Goal: Task Accomplishment & Management: Manage account settings

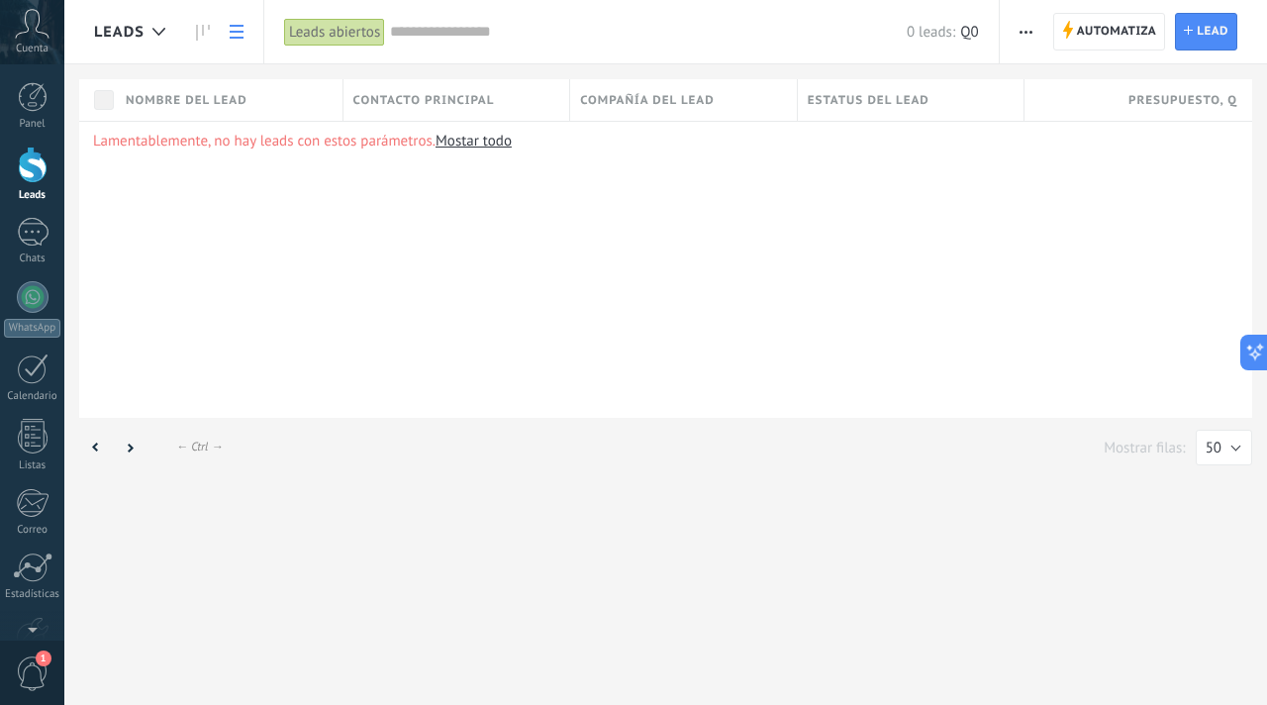
click at [1029, 23] on span "button" at bounding box center [1025, 32] width 13 height 38
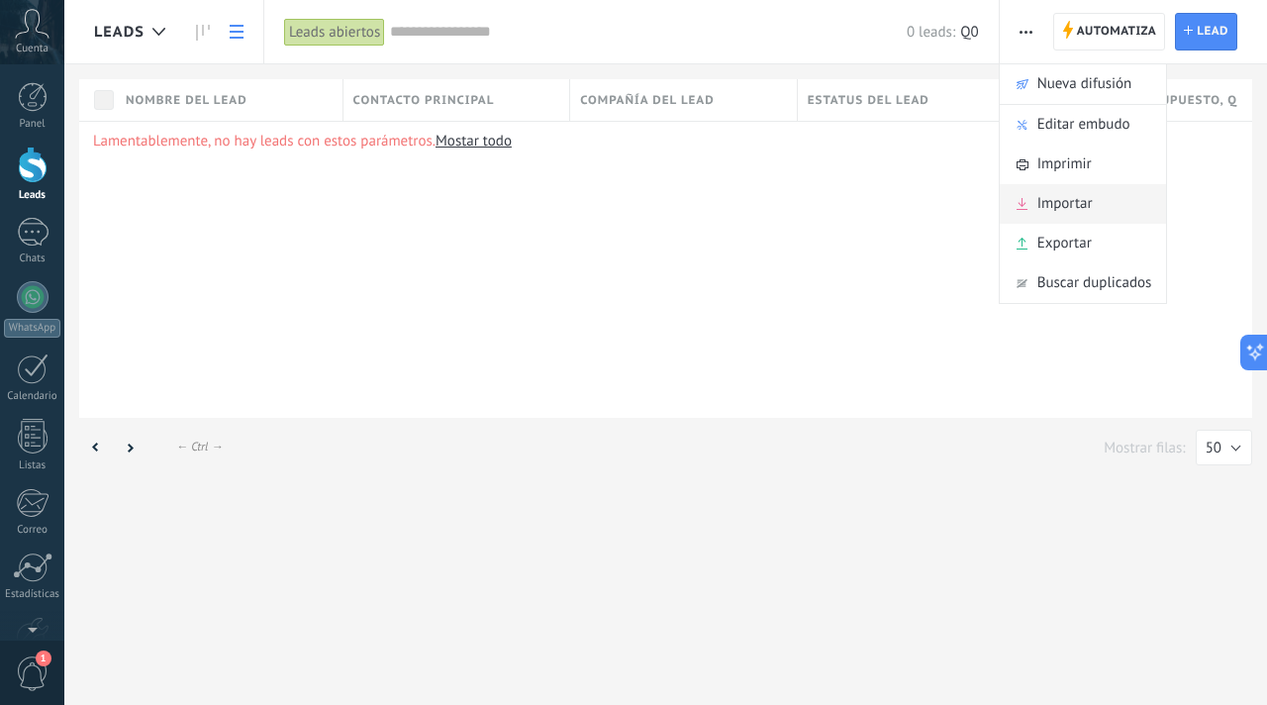
click at [1054, 216] on span "Importar" at bounding box center [1064, 204] width 55 height 40
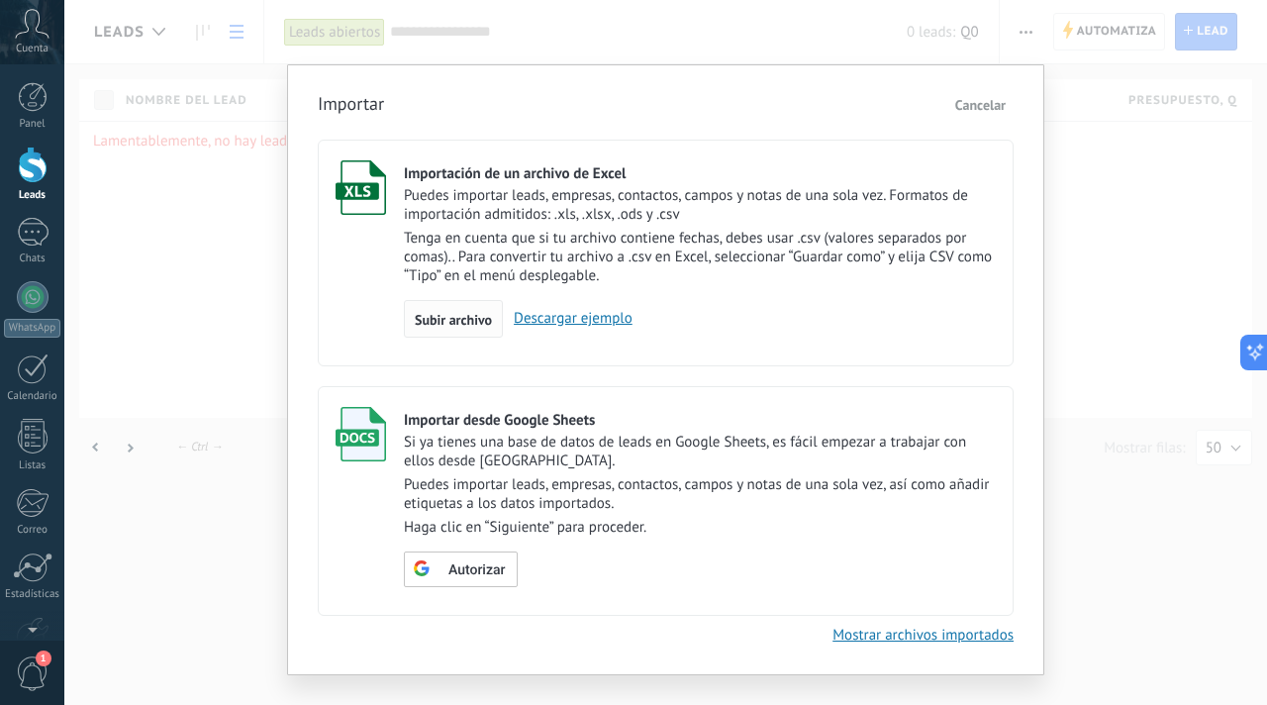
click at [445, 325] on span "Subir archivo" at bounding box center [453, 320] width 77 height 14
click at [0, 0] on input "Importación de un archivo de Excel Puedes importar leads, empresas, contactos, …" at bounding box center [0, 0] width 0 height 0
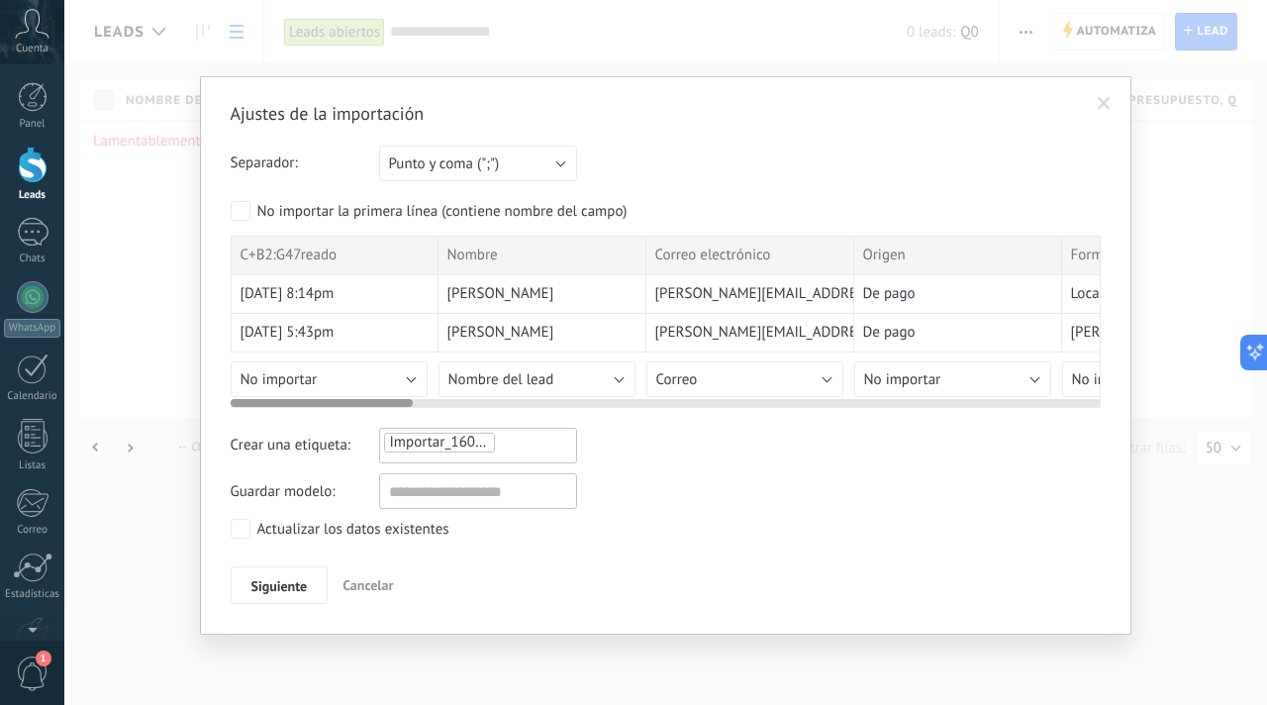
scroll to position [0, 273]
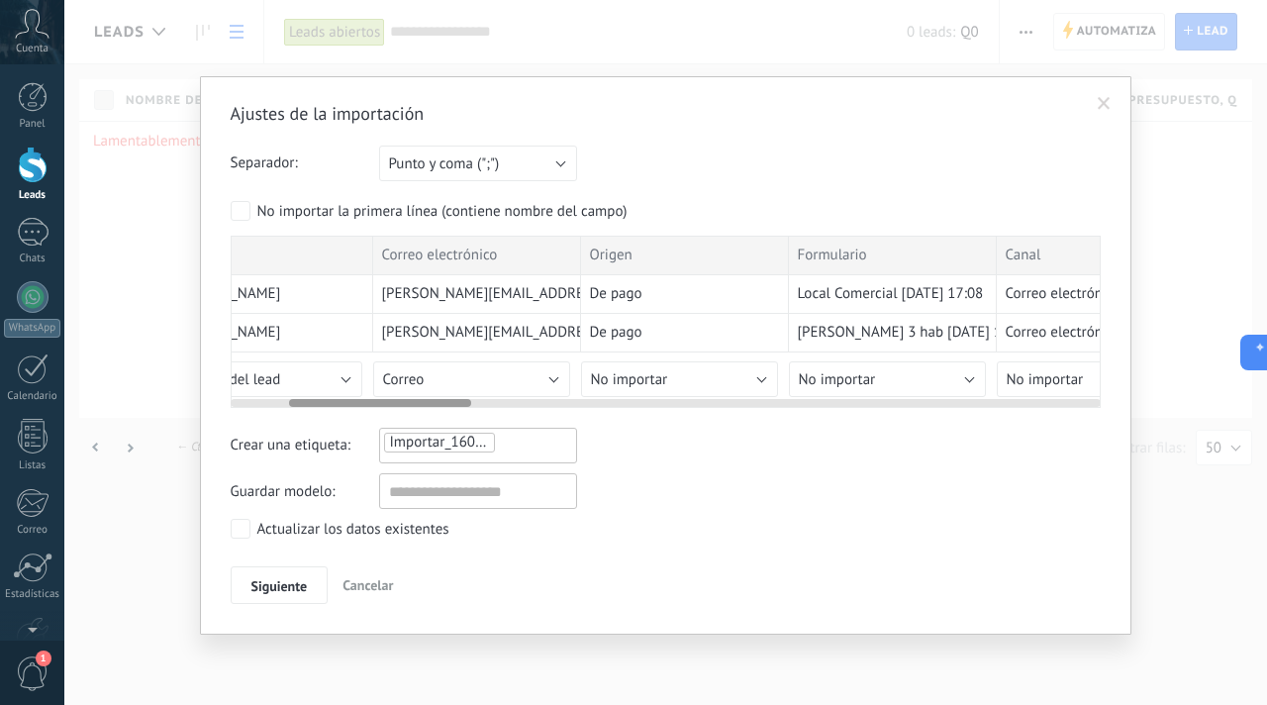
drag, startPoint x: 400, startPoint y: 401, endPoint x: 458, endPoint y: 399, distance: 58.4
click at [458, 399] on div at bounding box center [380, 403] width 182 height 8
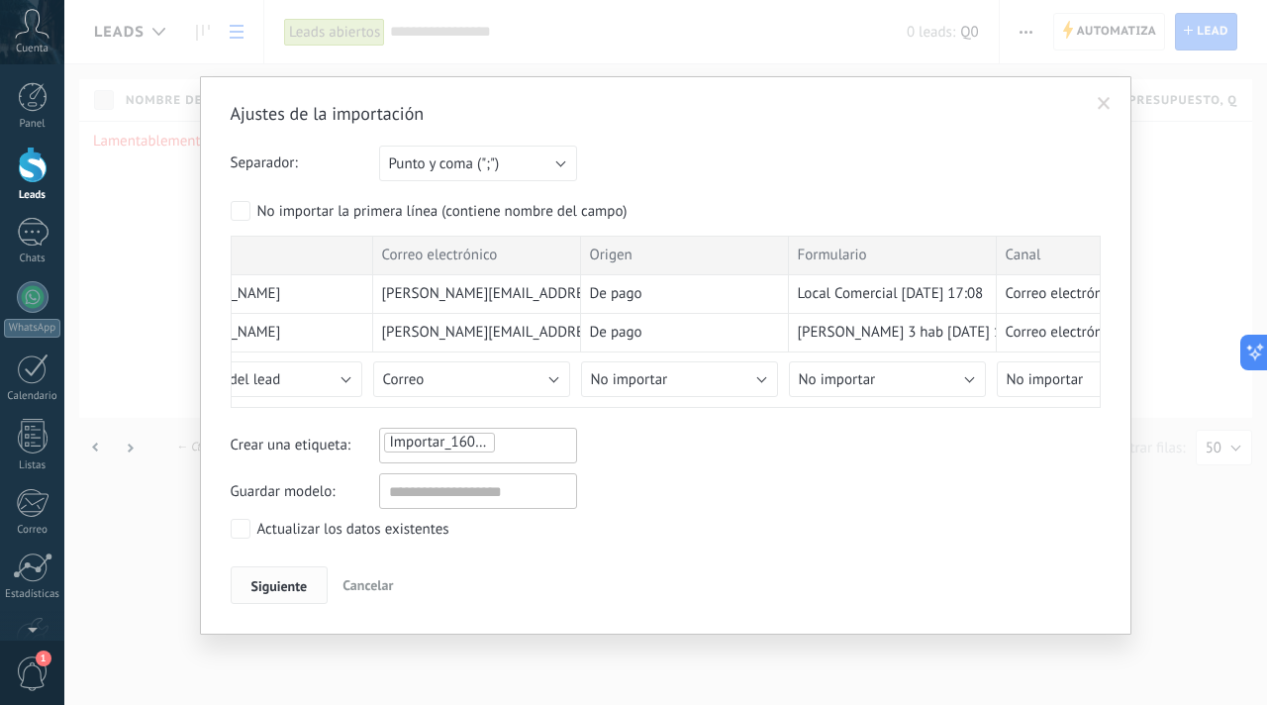
click at [291, 583] on span "Siguiente" at bounding box center [279, 586] width 56 height 14
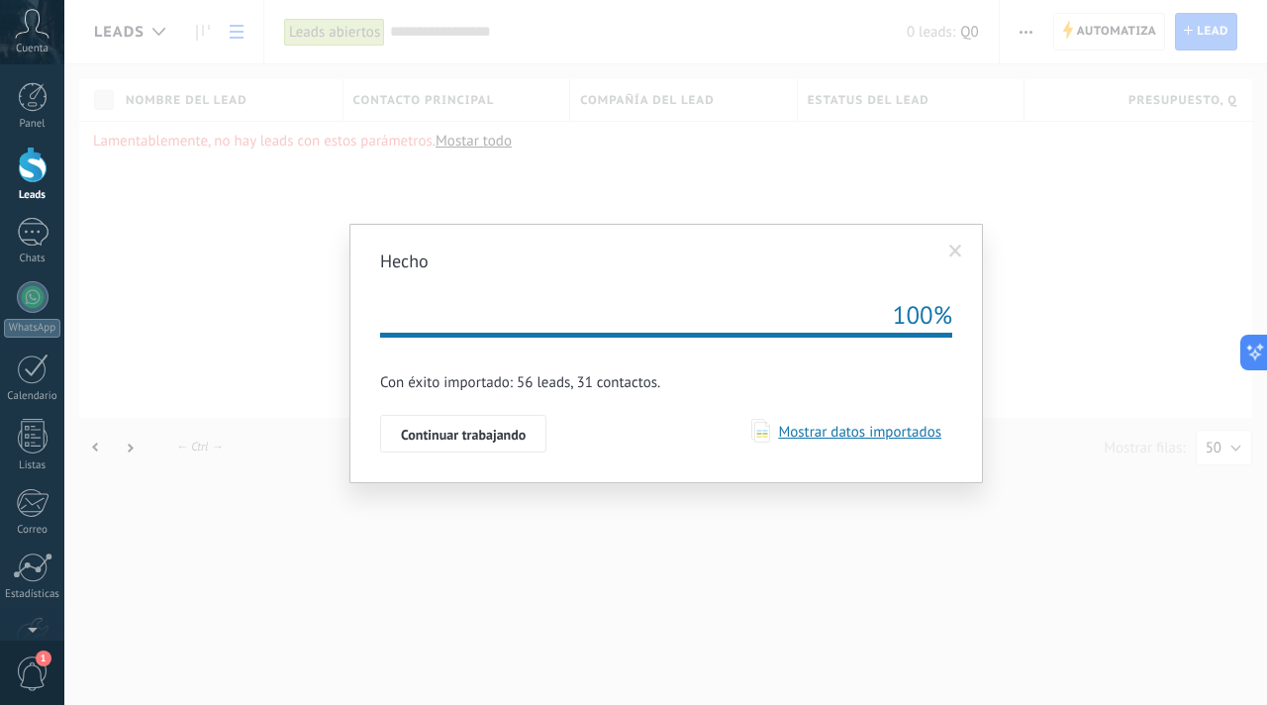
click at [898, 426] on span "Mostrar datos importados" at bounding box center [855, 432] width 171 height 19
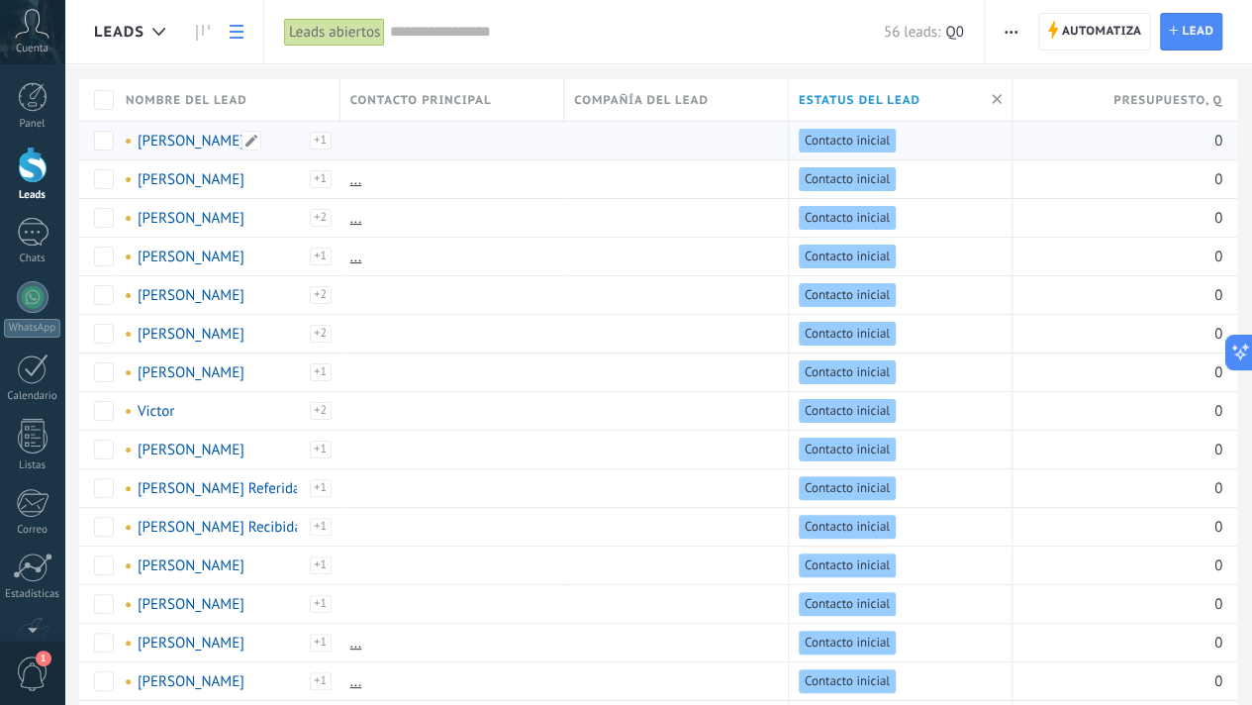
click at [212, 139] on link "[PERSON_NAME]" at bounding box center [191, 141] width 107 height 19
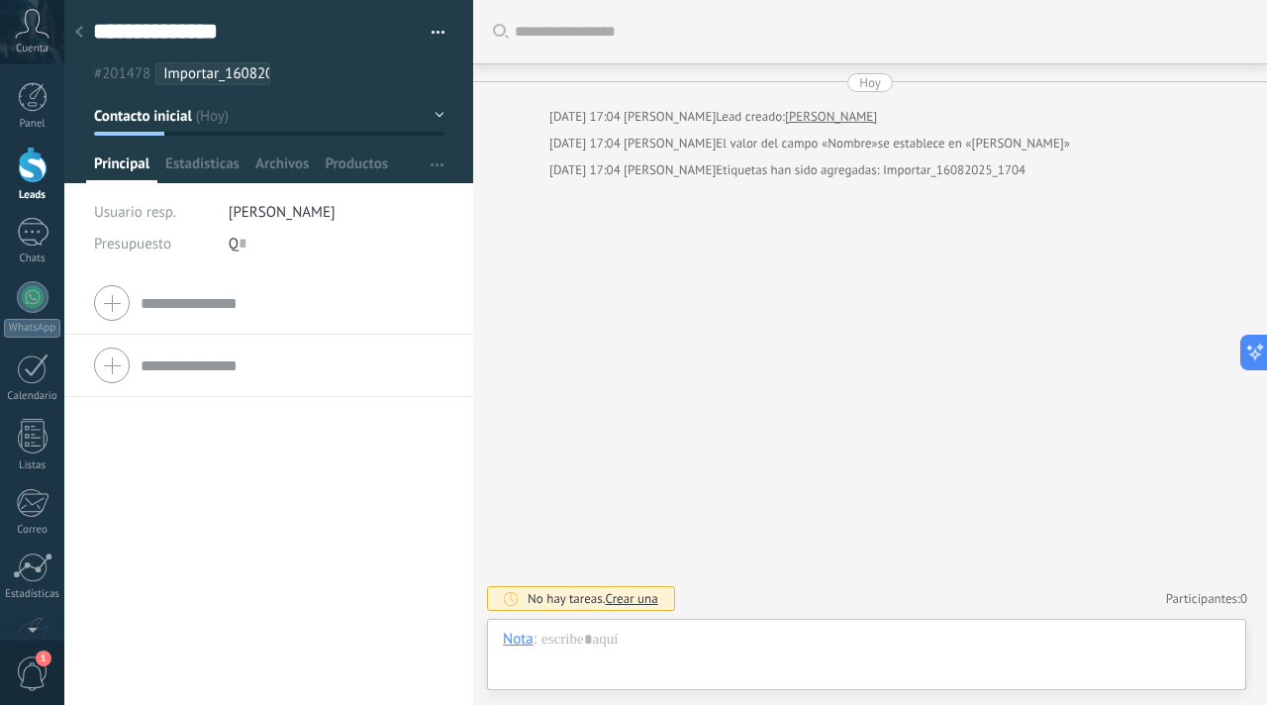
scroll to position [30, 0]
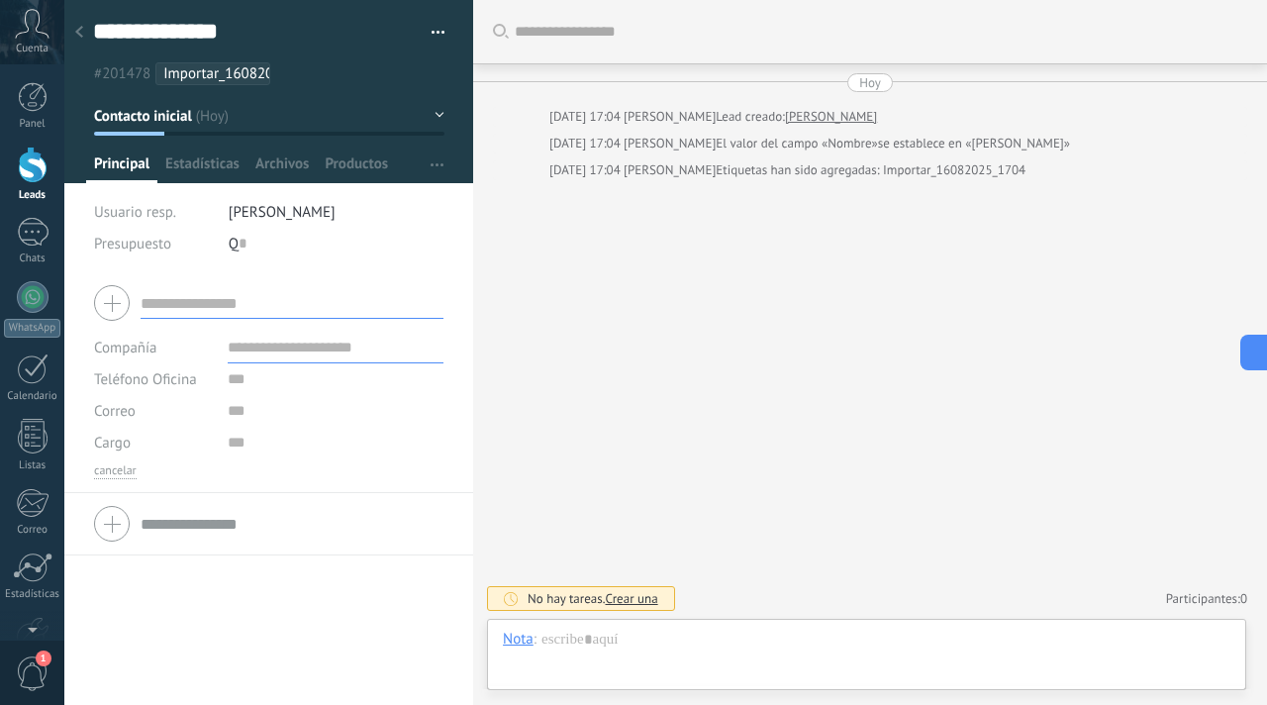
click at [184, 303] on input "text" at bounding box center [292, 303] width 303 height 32
click at [437, 38] on button "button" at bounding box center [431, 33] width 29 height 30
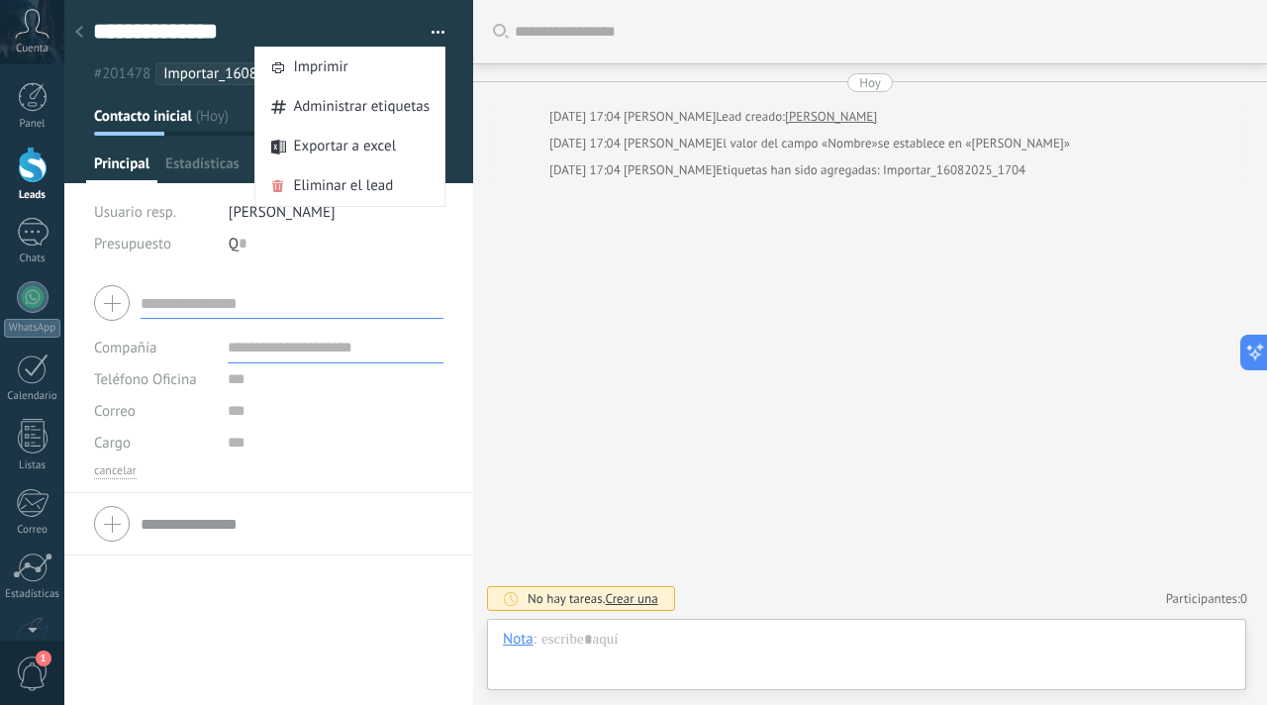
click at [85, 36] on div at bounding box center [79, 33] width 28 height 39
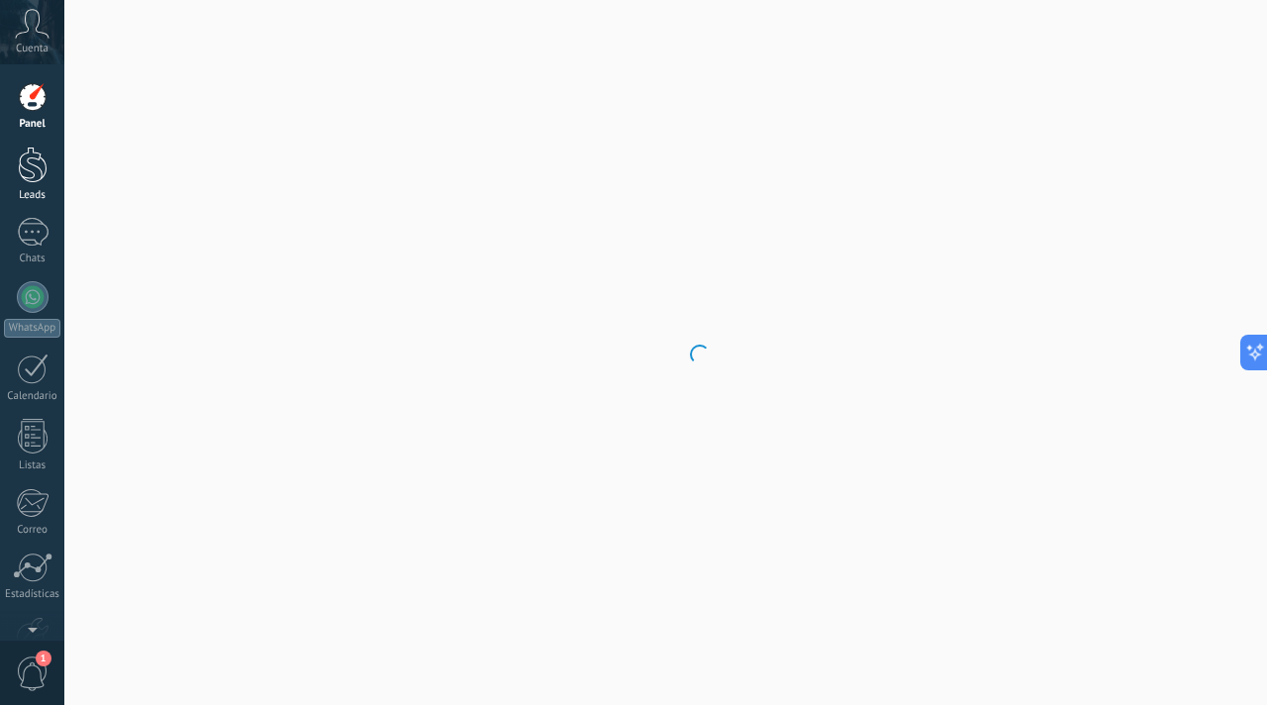
click at [30, 147] on div at bounding box center [33, 164] width 30 height 37
click at [28, 670] on span "1" at bounding box center [33, 673] width 34 height 35
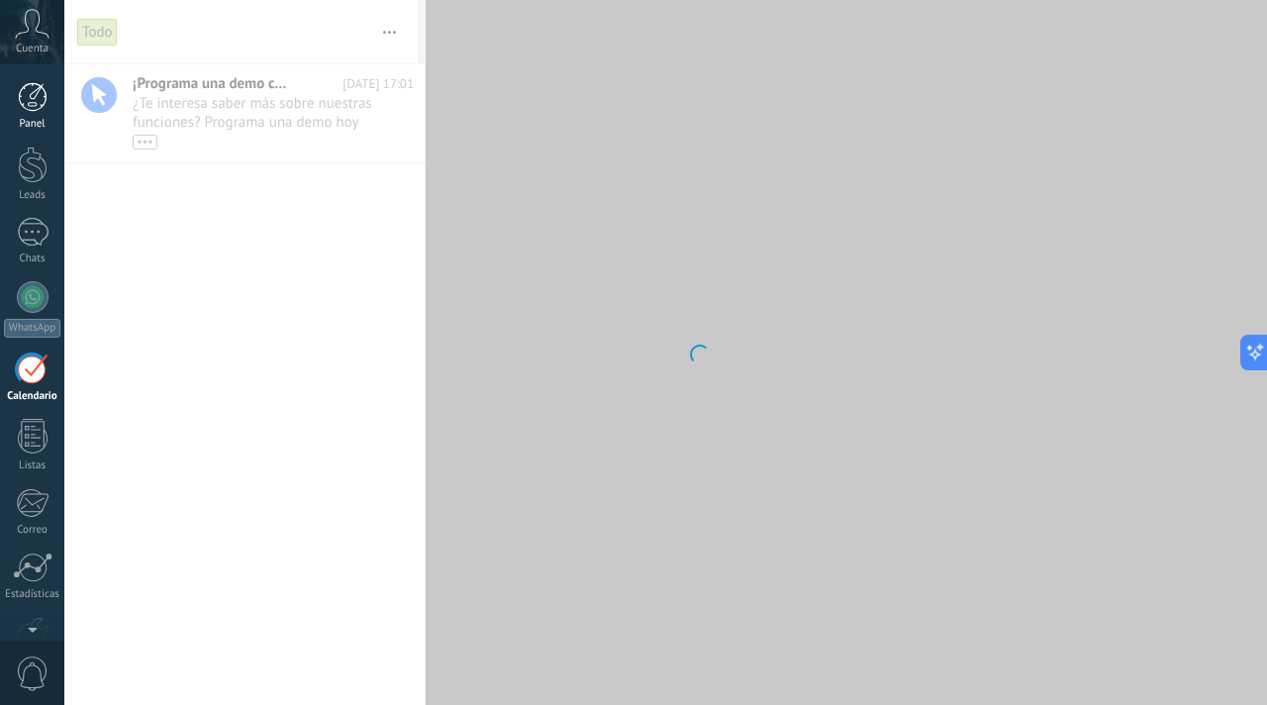
click at [30, 107] on div at bounding box center [33, 97] width 30 height 30
